Goal: Task Accomplishment & Management: Manage account settings

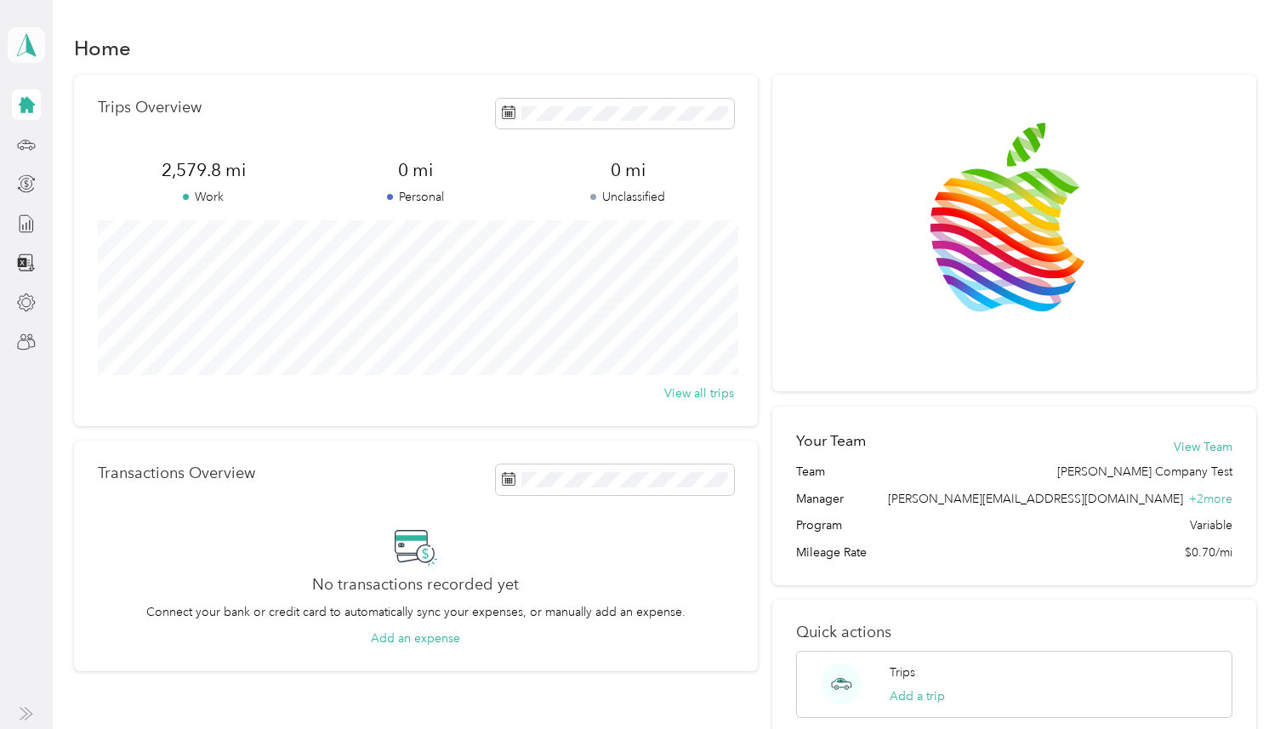
click at [24, 53] on icon at bounding box center [27, 45] width 26 height 24
click at [89, 146] on div "Team dashboard" at bounding box center [68, 140] width 91 height 18
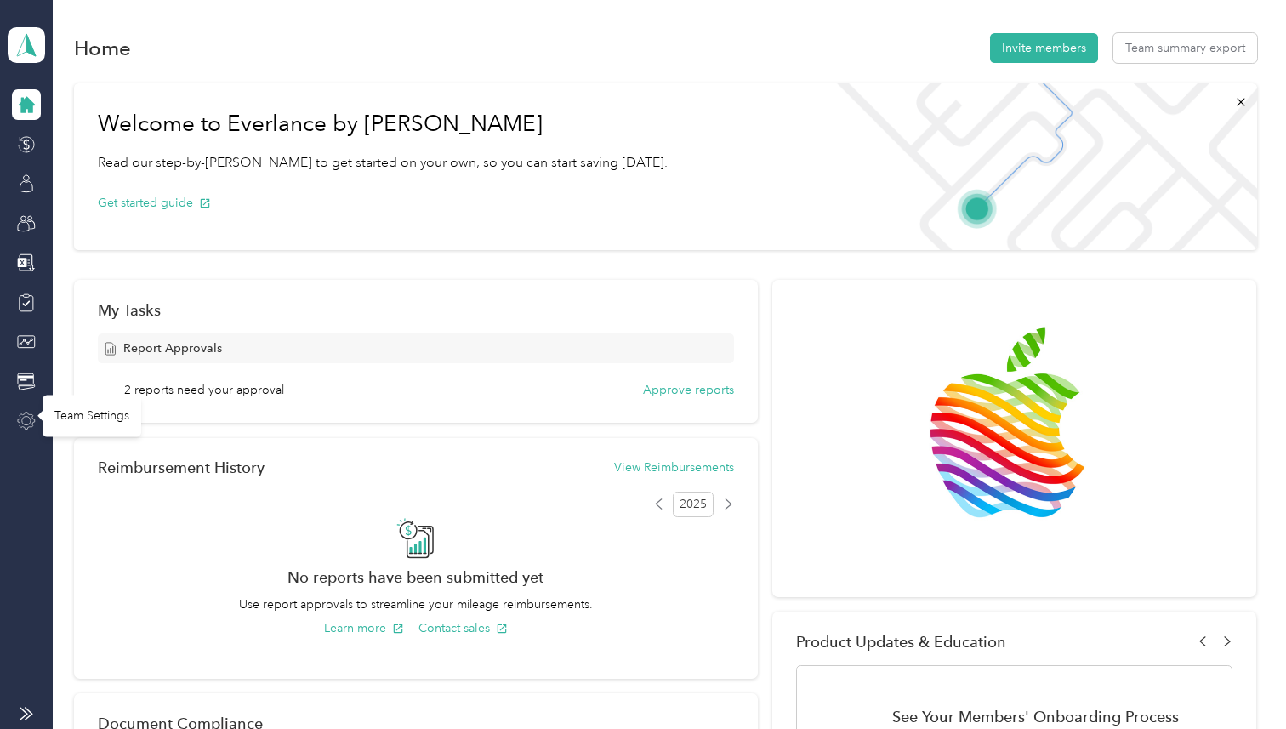
click at [31, 419] on icon at bounding box center [26, 420] width 17 height 17
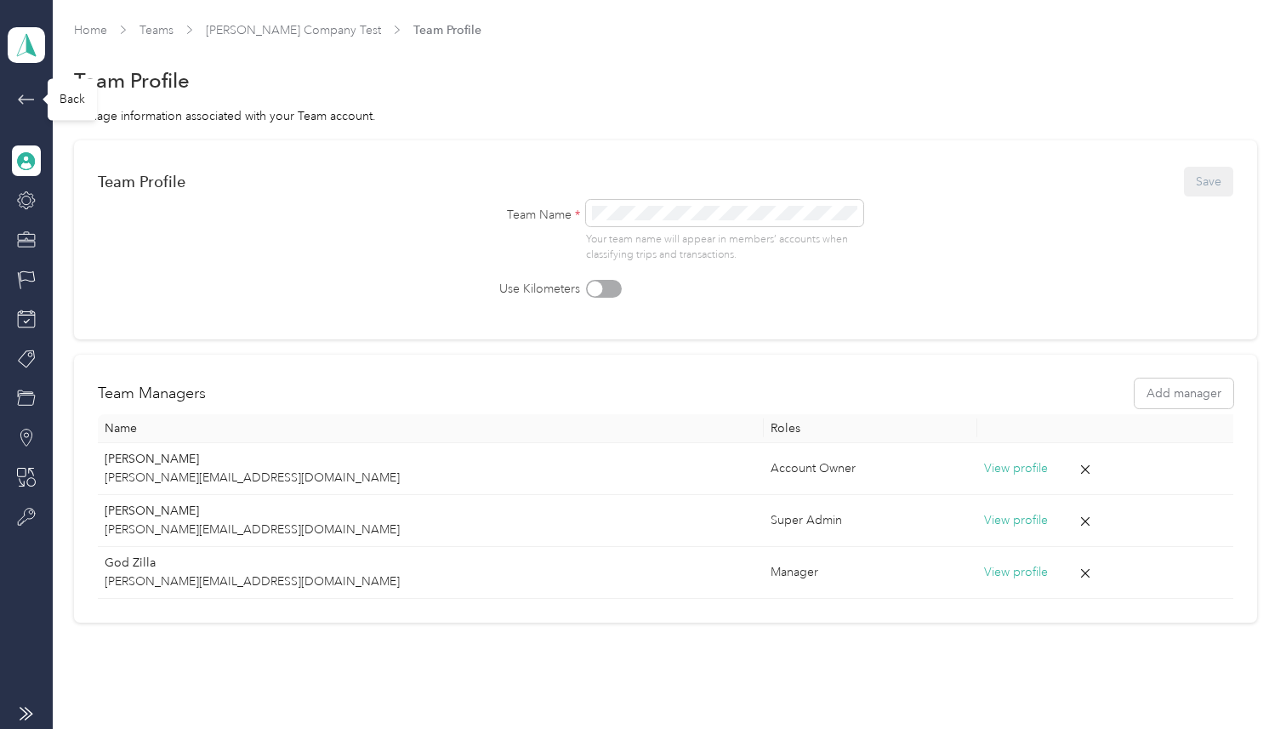
click at [27, 101] on icon at bounding box center [26, 99] width 20 height 20
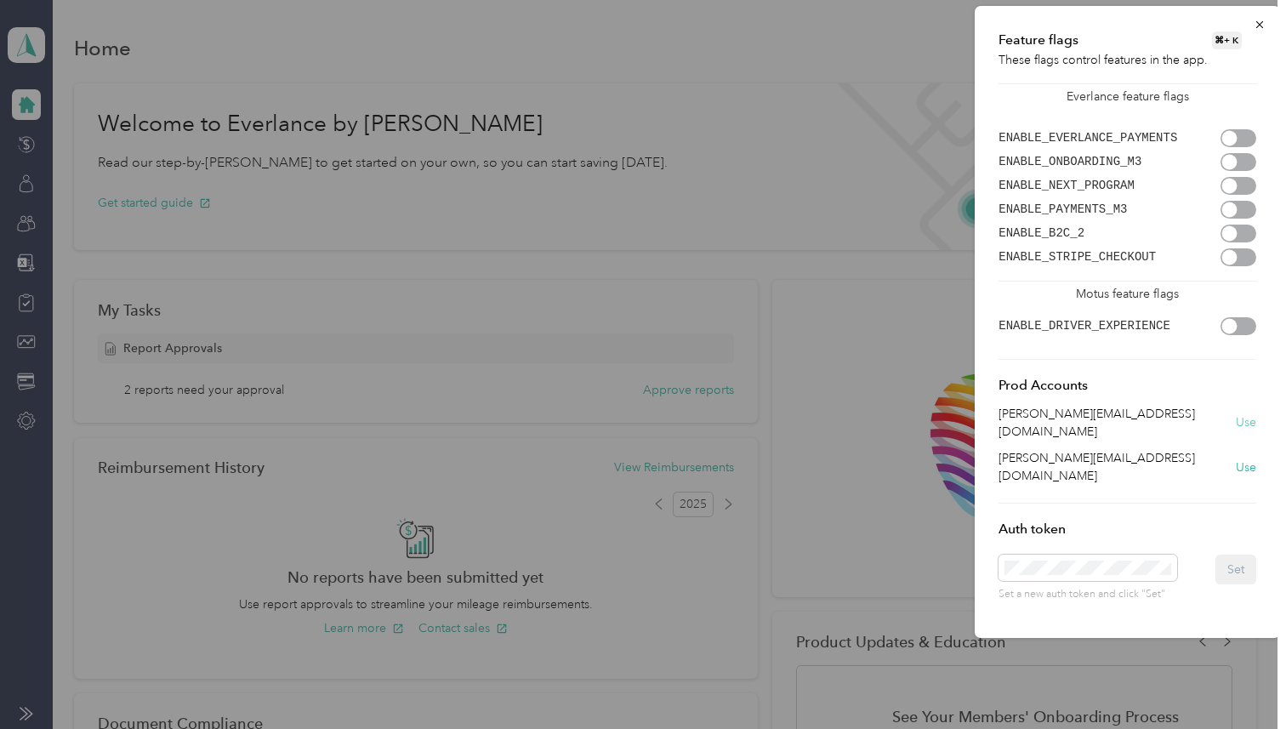
click at [1248, 416] on button "Use" at bounding box center [1245, 422] width 20 height 18
